Goal: Information Seeking & Learning: Learn about a topic

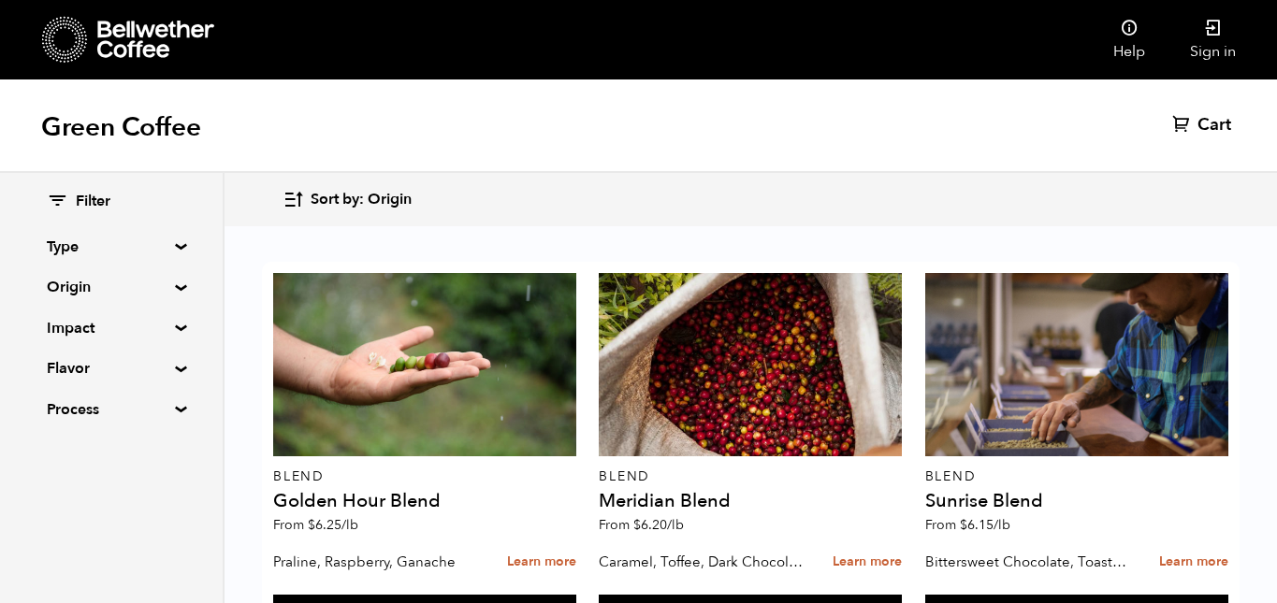
scroll to position [1304, 0]
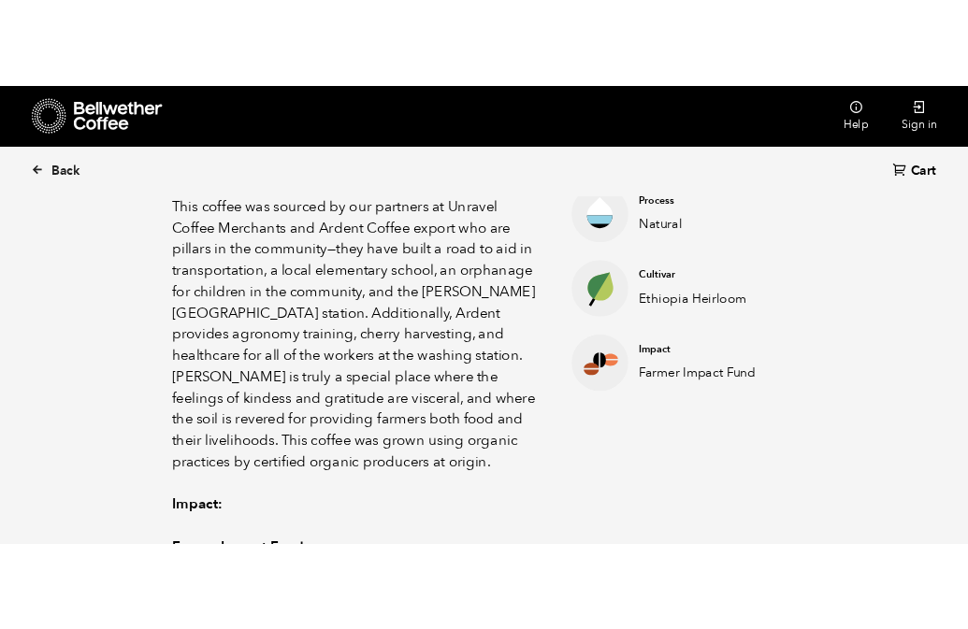
scroll to position [1007, 0]
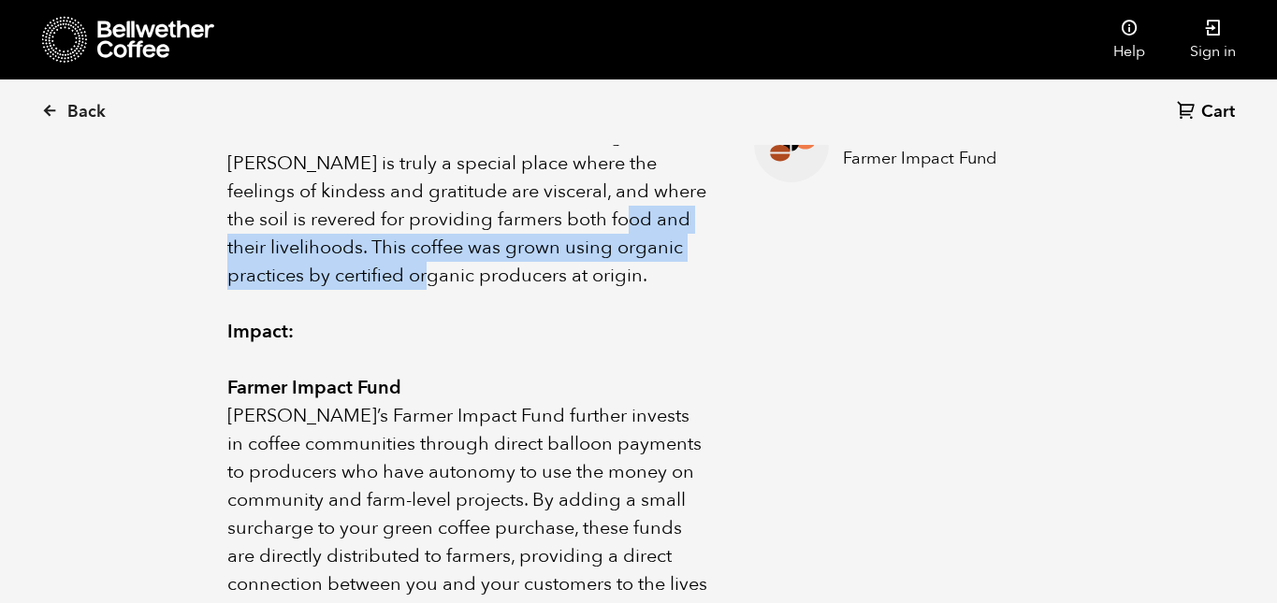
drag, startPoint x: 655, startPoint y: 222, endPoint x: 656, endPoint y: 273, distance: 51.5
click at [656, 273] on p "Ethiopia Shanta Golba Natural is an organically produced, naturally processed c…" at bounding box center [467, 51] width 480 height 477
copy p "This coffee was grown using organic practices by certified organic producers at…"
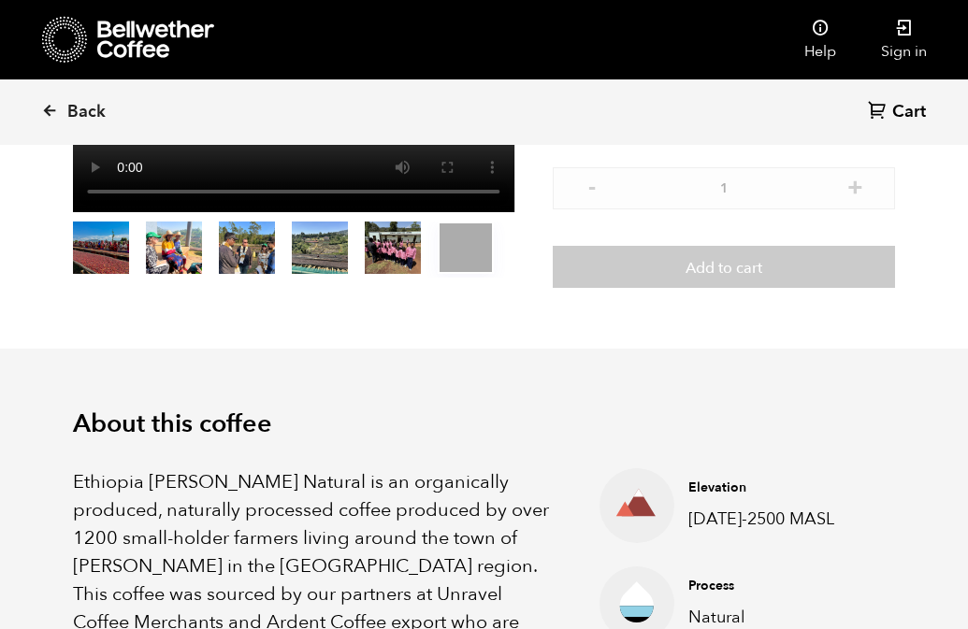
scroll to position [0, 0]
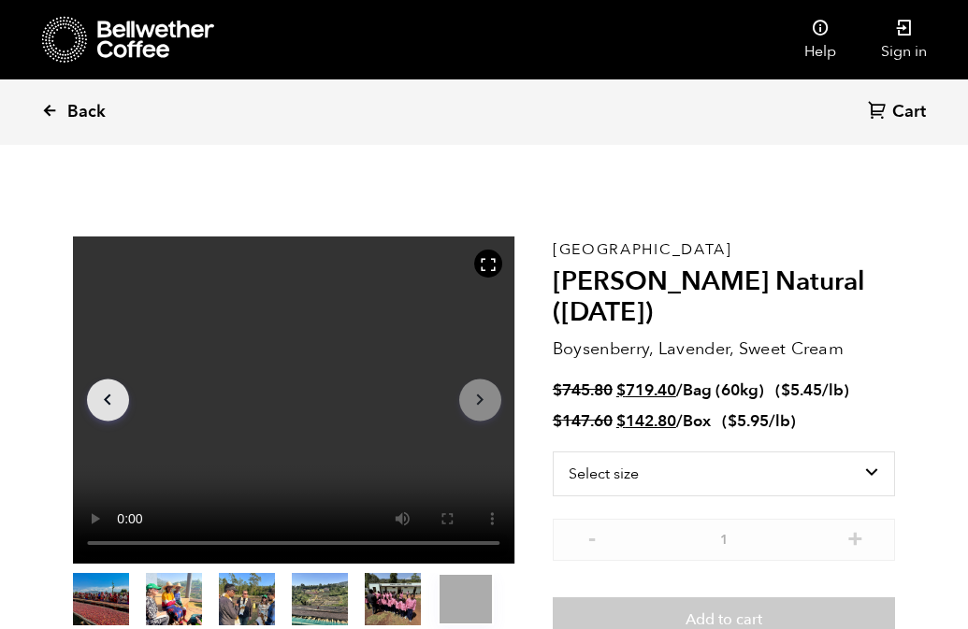
click at [69, 117] on span "Back" at bounding box center [86, 112] width 38 height 22
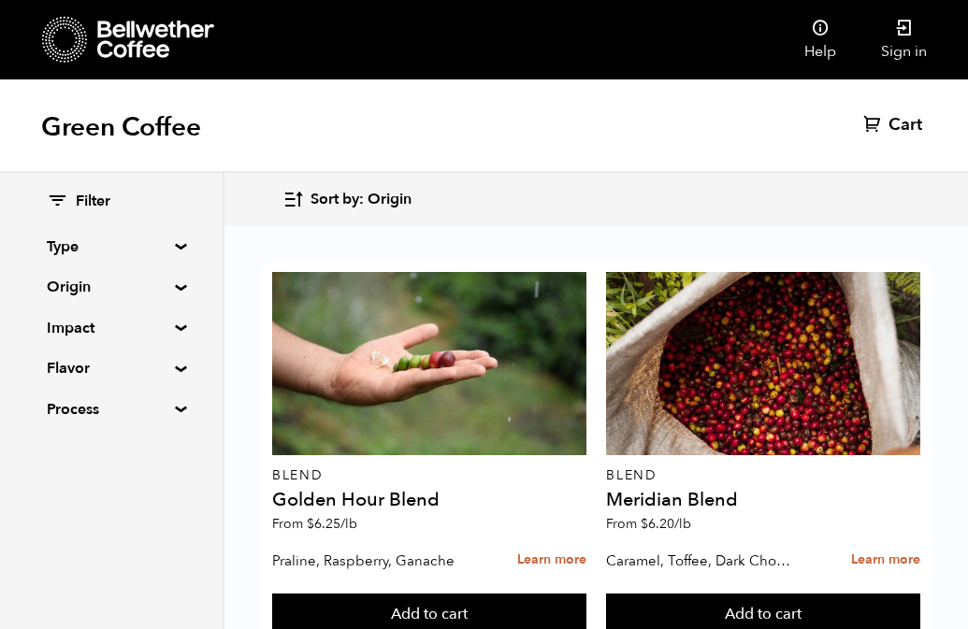
scroll to position [2337, 0]
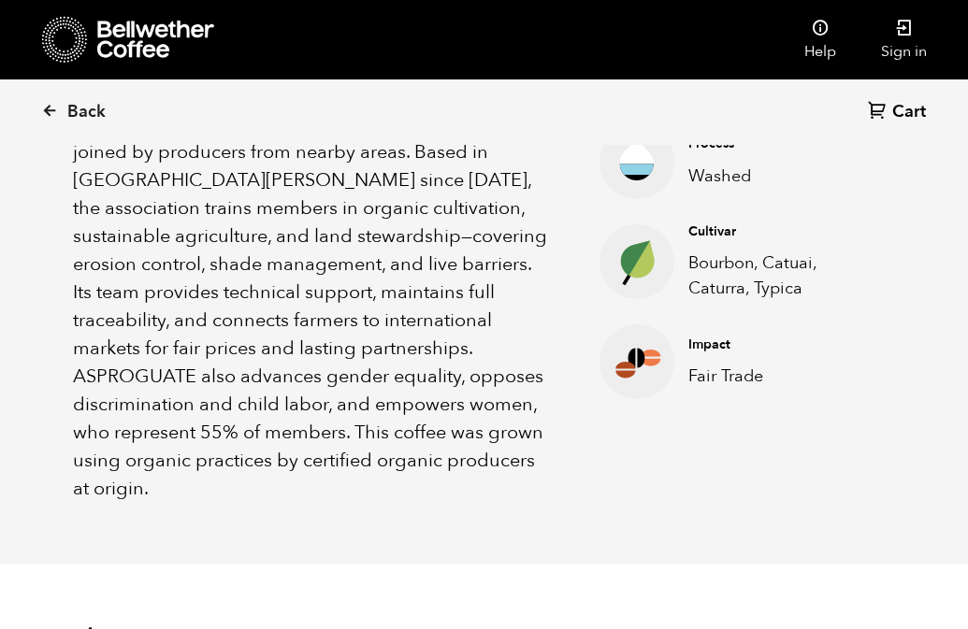
scroll to position [803, 0]
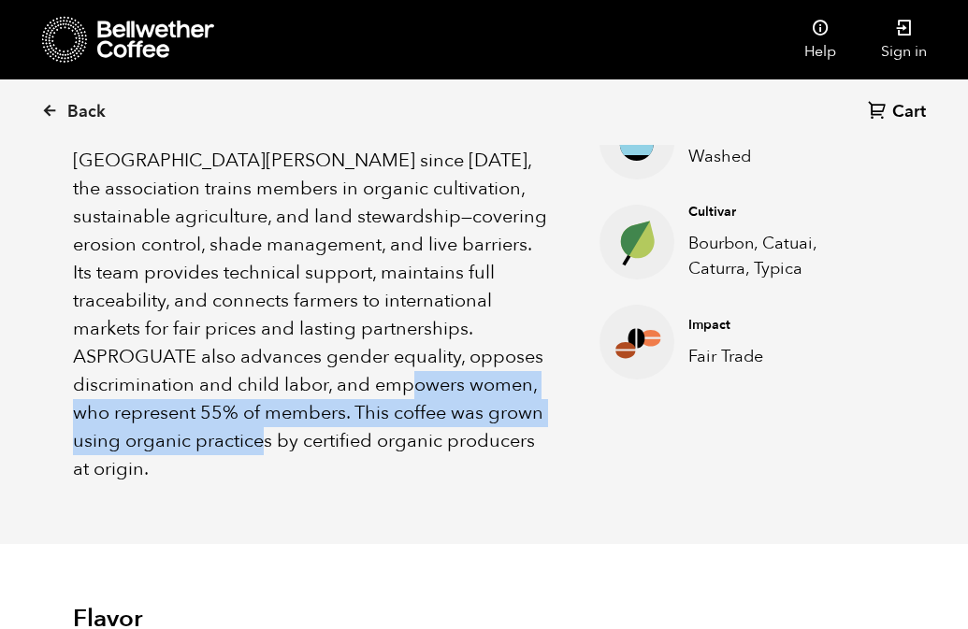
drag, startPoint x: 358, startPoint y: 384, endPoint x: 366, endPoint y: 429, distance: 45.5
click at [366, 429] on p "ASPROGUATE (Asociación Sostenible de Productores de Guatemala) was created in 2…" at bounding box center [313, 245] width 480 height 477
copy p "This coffee was grown using organic practices by certified organic producers at…"
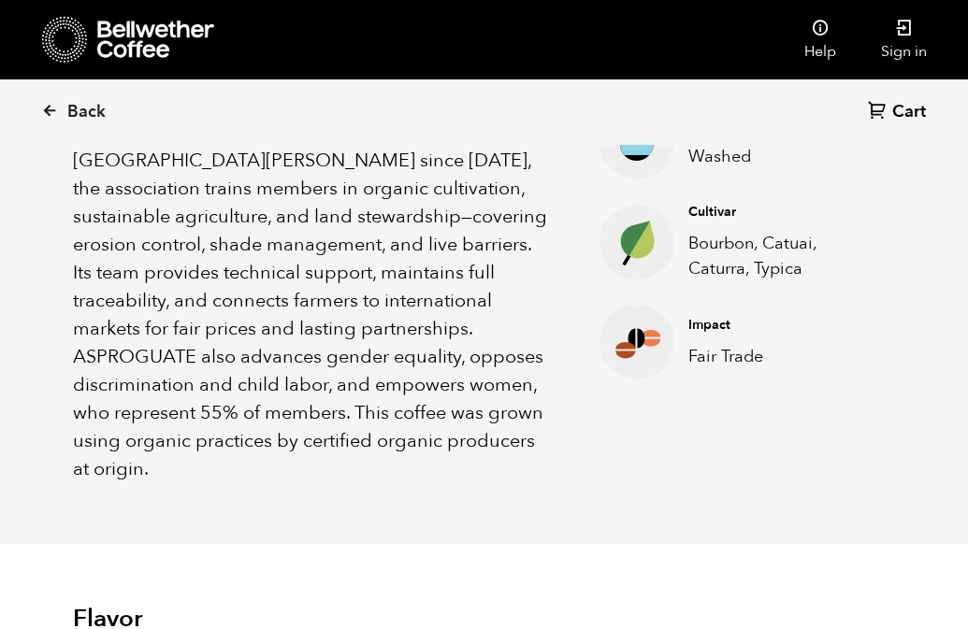
click at [369, 195] on p "ASPROGUATE (Asociación Sostenible de Productores de Guatemala) was created in 2…" at bounding box center [313, 245] width 480 height 477
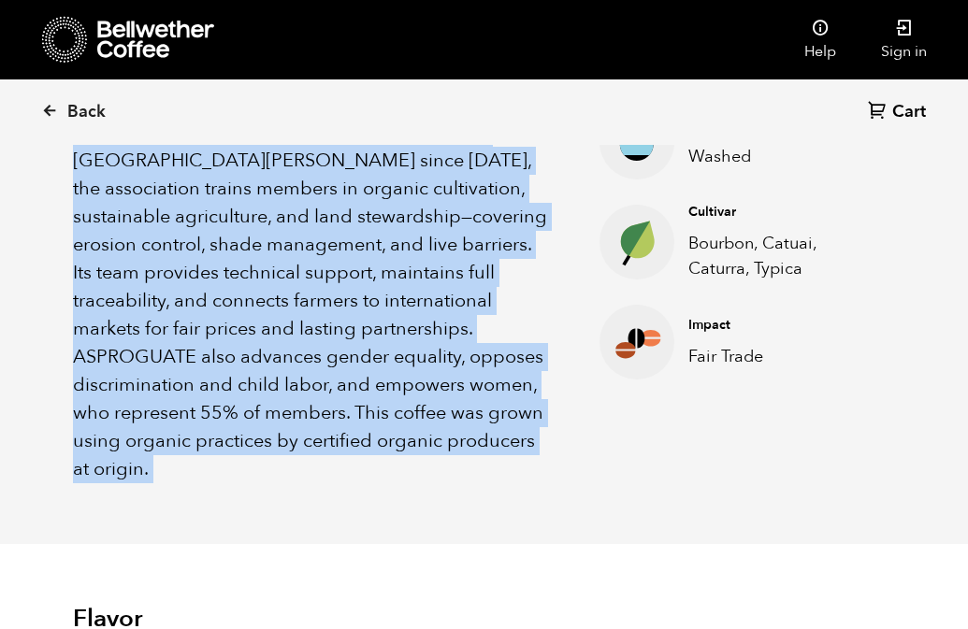
click at [369, 195] on p "ASPROGUATE (Asociación Sostenible de Productores de Guatemala) was created in 2…" at bounding box center [313, 245] width 480 height 477
copy div "ASPROGUATE (Asociación Sostenible de Productores de Guatemala) was created in 2…"
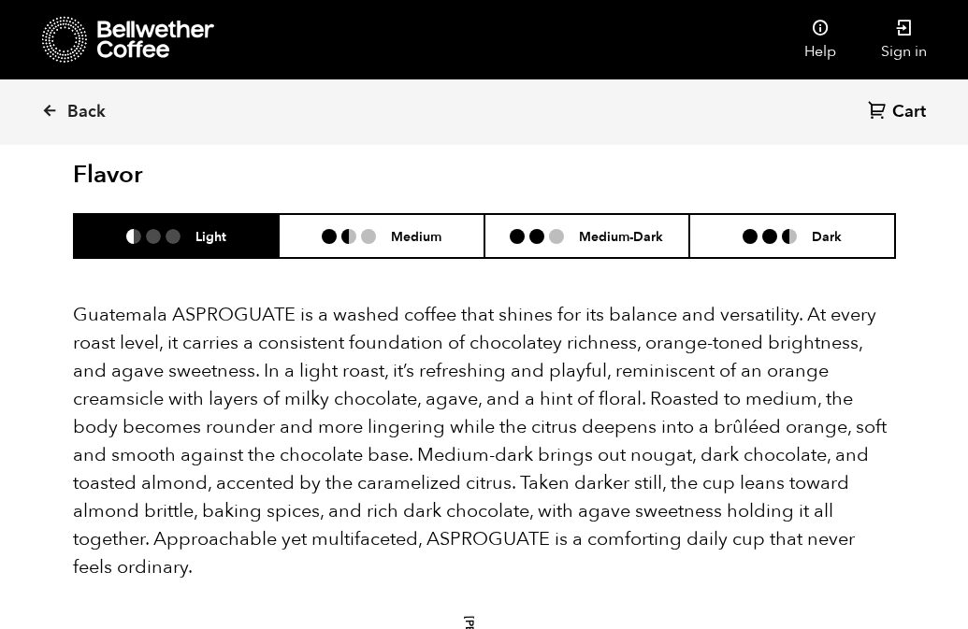
scroll to position [1252, 0]
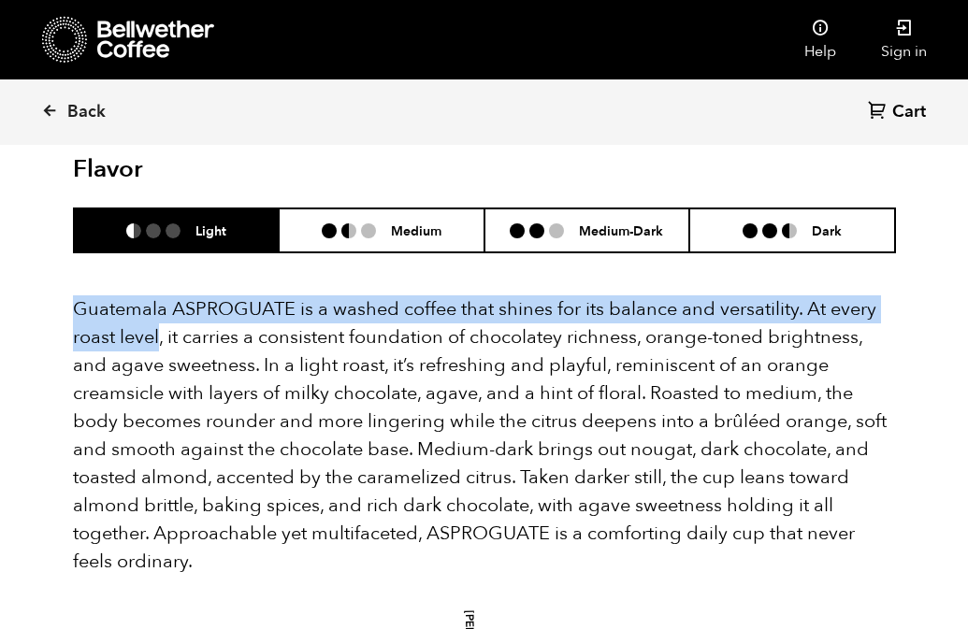
drag, startPoint x: 74, startPoint y: 282, endPoint x: 157, endPoint y: 315, distance: 89.8
click at [157, 315] on p "Guatemala ASPROGUATE is a washed coffee that shines for its balance and versati…" at bounding box center [484, 436] width 823 height 281
click at [799, 296] on p "Guatemala ASPROGUATE is a washed coffee that shines for its balance and versati…" at bounding box center [484, 436] width 823 height 281
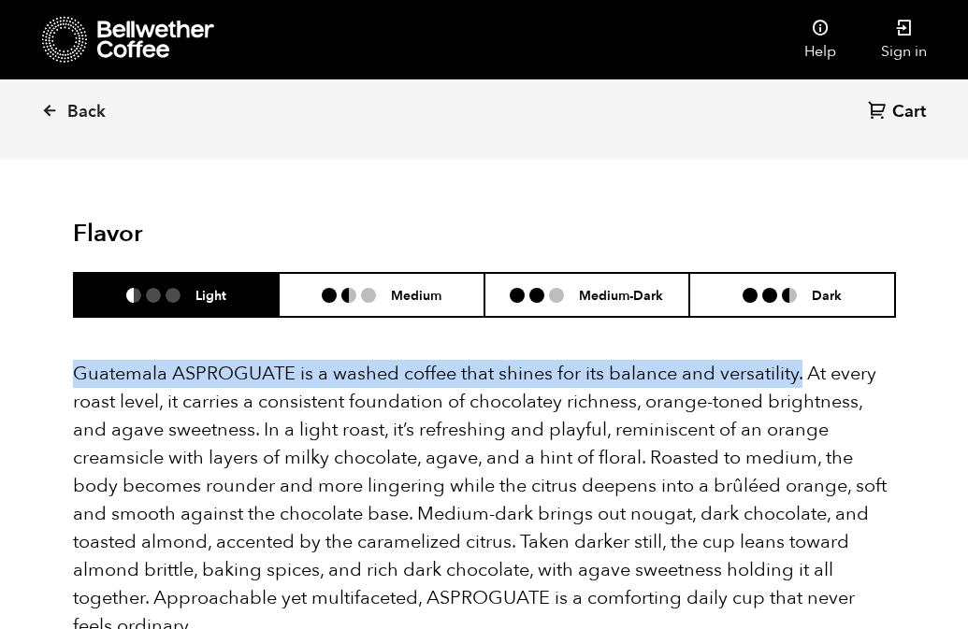
scroll to position [1194, 0]
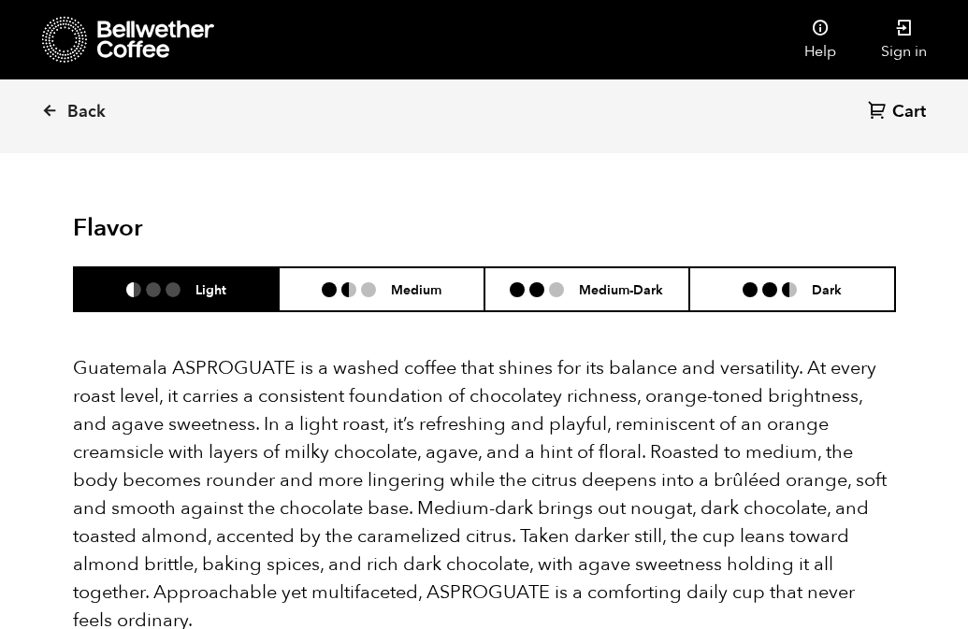
click at [482, 358] on p "Guatemala ASPROGUATE is a washed coffee that shines for its balance and versati…" at bounding box center [484, 495] width 823 height 281
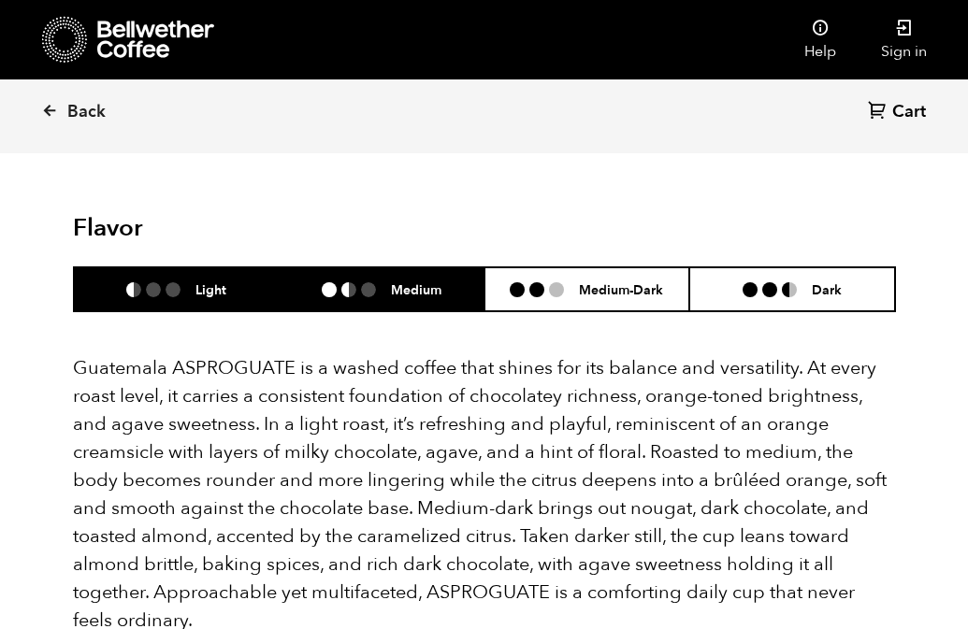
click at [399, 282] on h6 "Medium" at bounding box center [416, 290] width 51 height 16
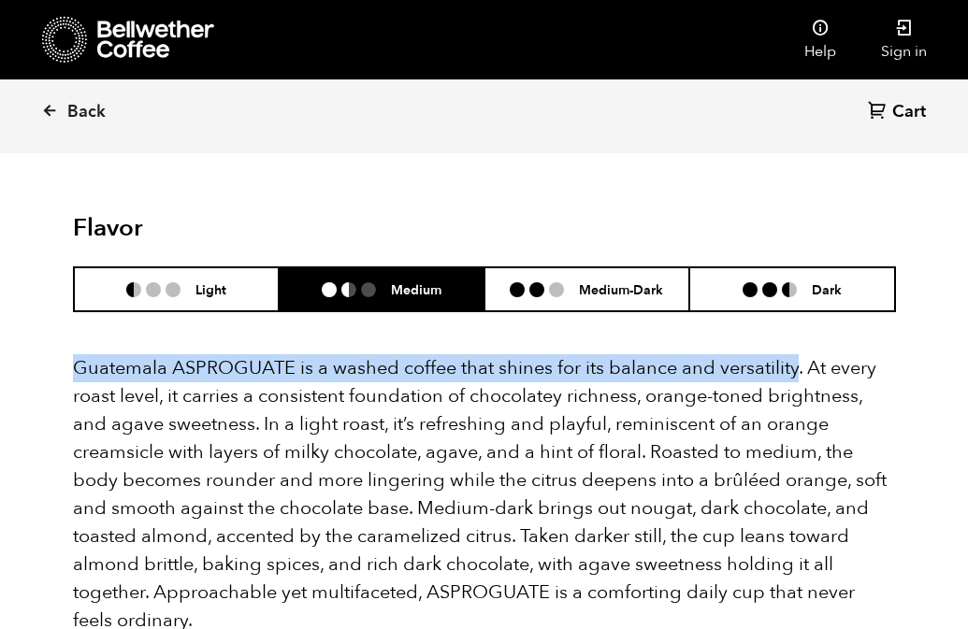
drag, startPoint x: 74, startPoint y: 344, endPoint x: 792, endPoint y: 339, distance: 718.4
click at [792, 355] on p "Guatemala ASPROGUATE is a washed coffee that shines for its balance and versati…" at bounding box center [484, 495] width 823 height 281
copy p "Guatemala ASPROGUATE is a washed coffee that shines for its balance and versati…"
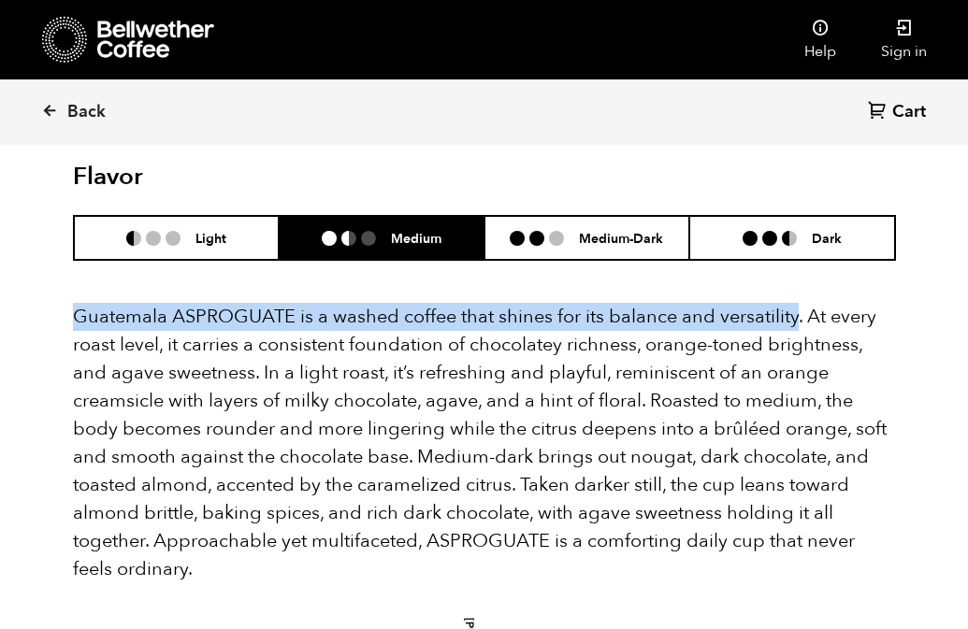
scroll to position [1269, 0]
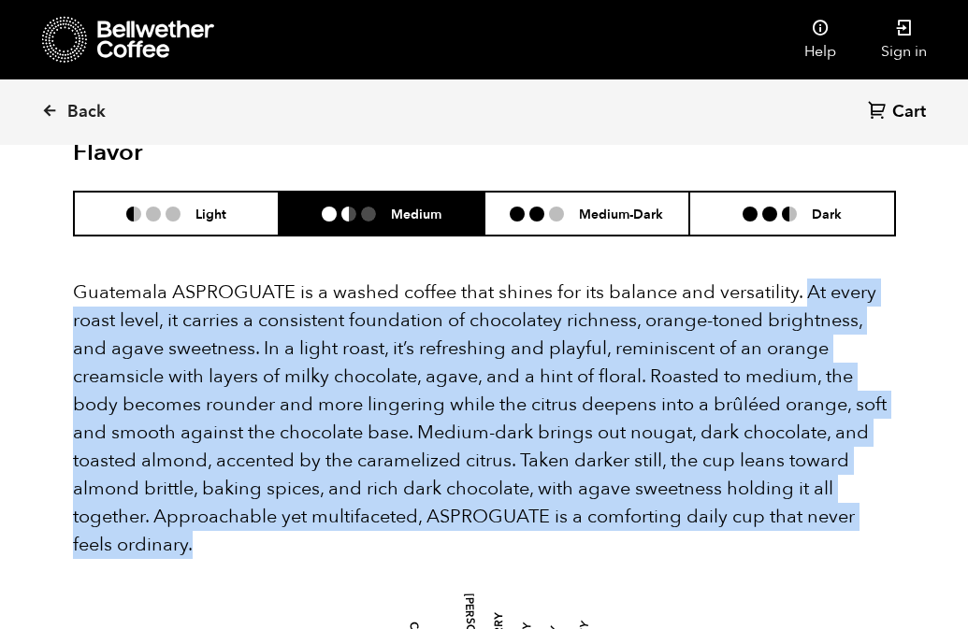
drag, startPoint x: 805, startPoint y: 263, endPoint x: 369, endPoint y: 518, distance: 506.0
click at [369, 518] on p "Guatemala ASPROGUATE is a washed coffee that shines for its balance and versati…" at bounding box center [484, 419] width 823 height 281
copy p "At every roast level, it carries a consistent foundation of chocolatey richness…"
click at [622, 454] on p "Guatemala ASPROGUATE is a washed coffee that shines for its balance and versati…" at bounding box center [484, 419] width 823 height 281
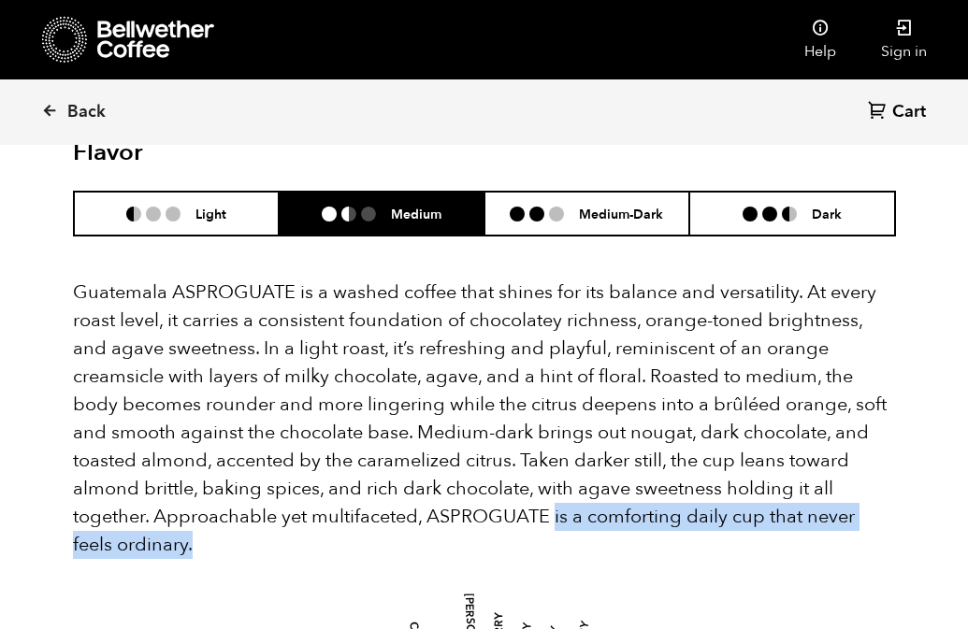
drag, startPoint x: 556, startPoint y: 488, endPoint x: 556, endPoint y: 504, distance: 15.9
click at [556, 504] on p "Guatemala ASPROGUATE is a washed coffee that shines for its balance and versati…" at bounding box center [484, 419] width 823 height 281
copy p "is a comforting daily cup that never feels ordinary."
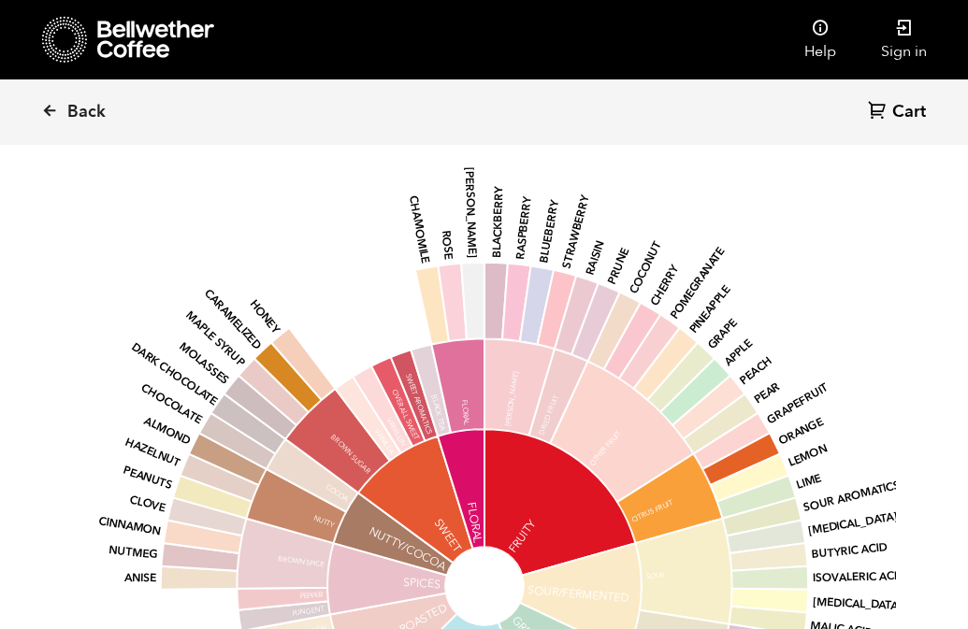
scroll to position [1687, 0]
